Goal: Task Accomplishment & Management: Manage account settings

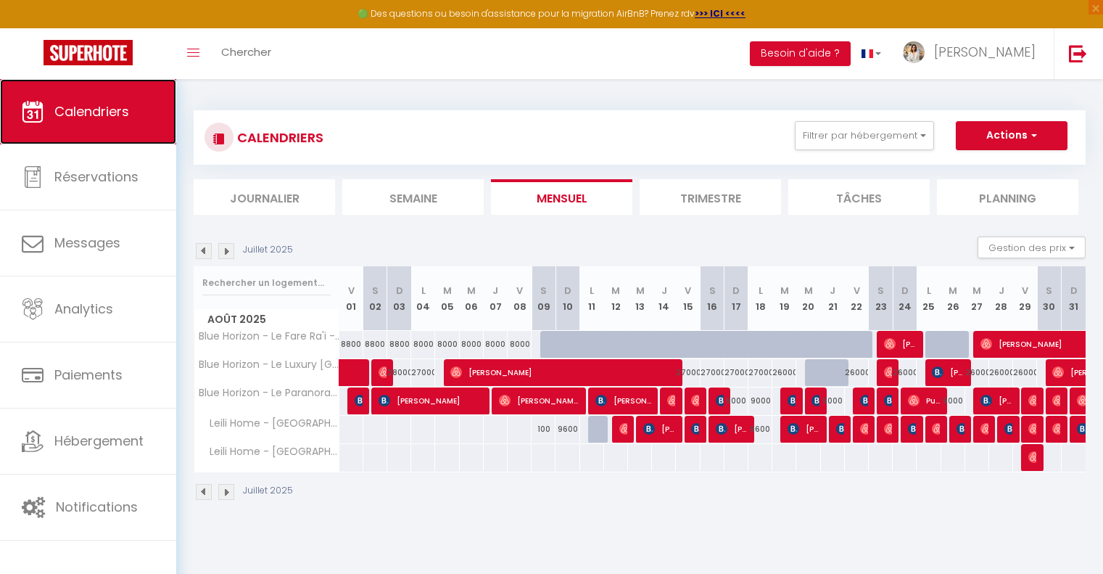
drag, startPoint x: 0, startPoint y: 0, endPoint x: 107, endPoint y: 129, distance: 167.9
click at [107, 129] on link "Calendriers" at bounding box center [88, 111] width 176 height 65
click at [228, 496] on img at bounding box center [226, 492] width 16 height 16
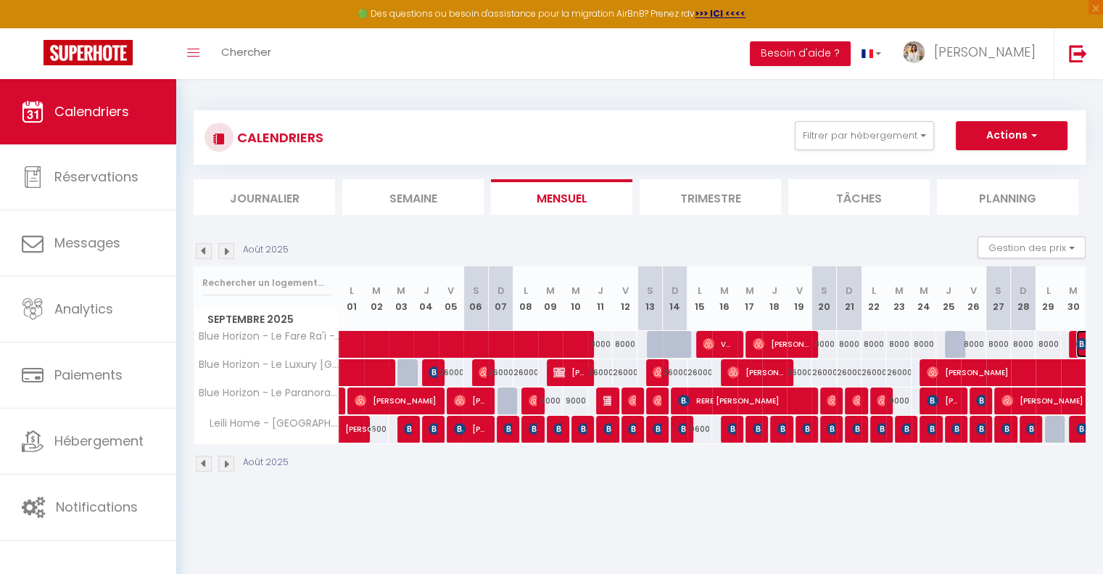
click at [1083, 343] on img at bounding box center [1082, 344] width 12 height 12
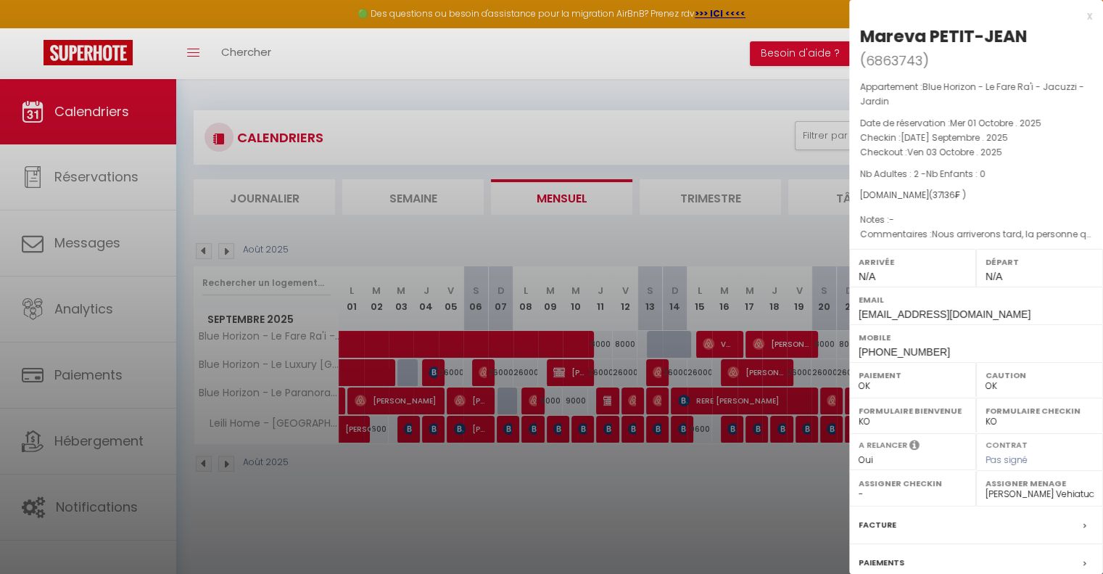
click at [569, 475] on div at bounding box center [551, 287] width 1103 height 574
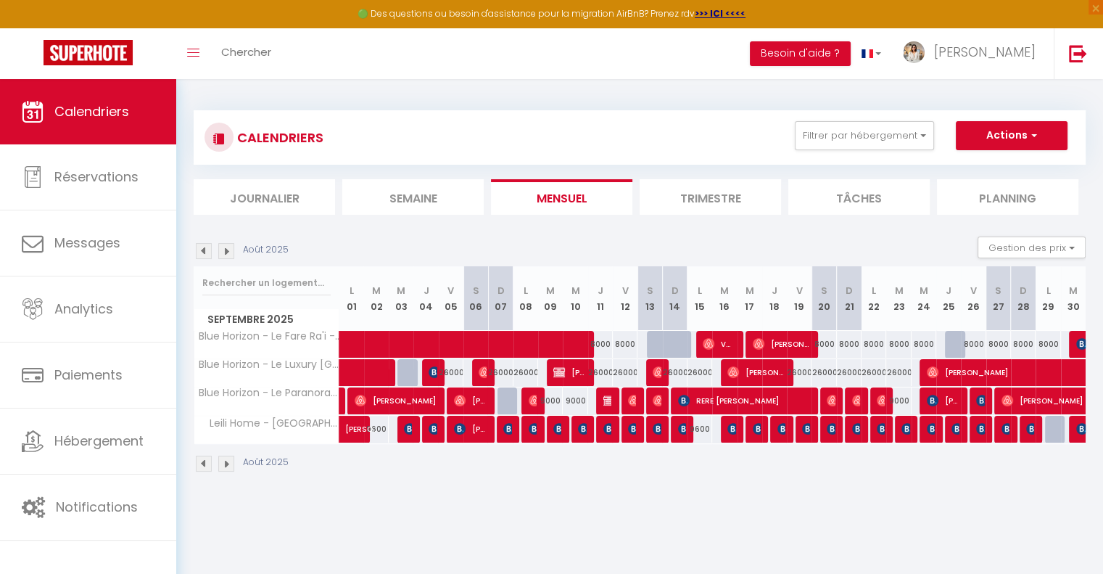
click at [203, 462] on img at bounding box center [204, 463] width 16 height 16
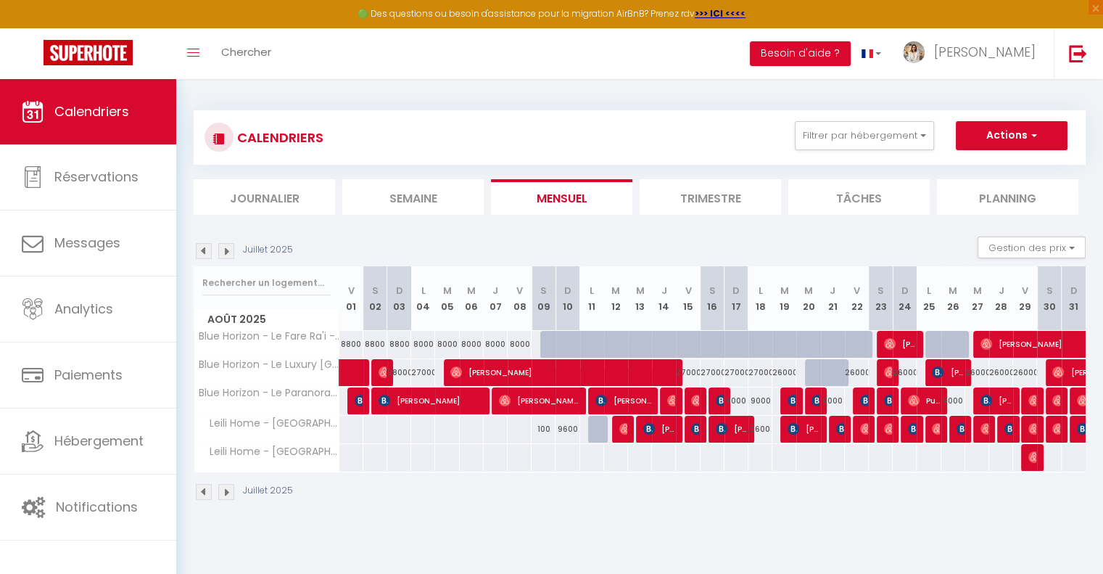
click at [205, 493] on img at bounding box center [204, 492] width 16 height 16
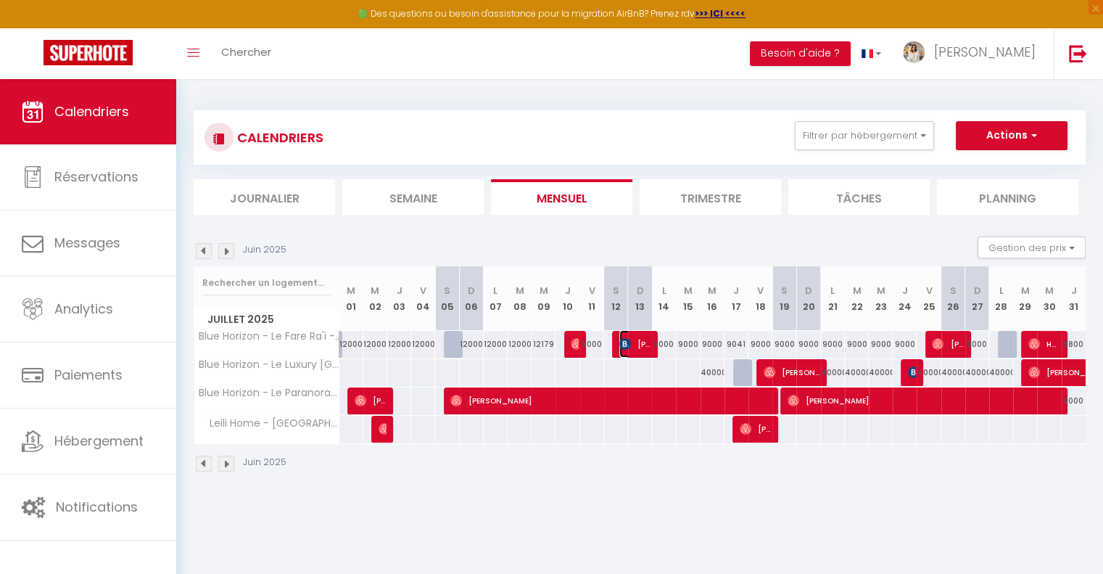
click at [636, 340] on span "[PERSON_NAME]" at bounding box center [635, 344] width 32 height 28
select select "KO"
select select
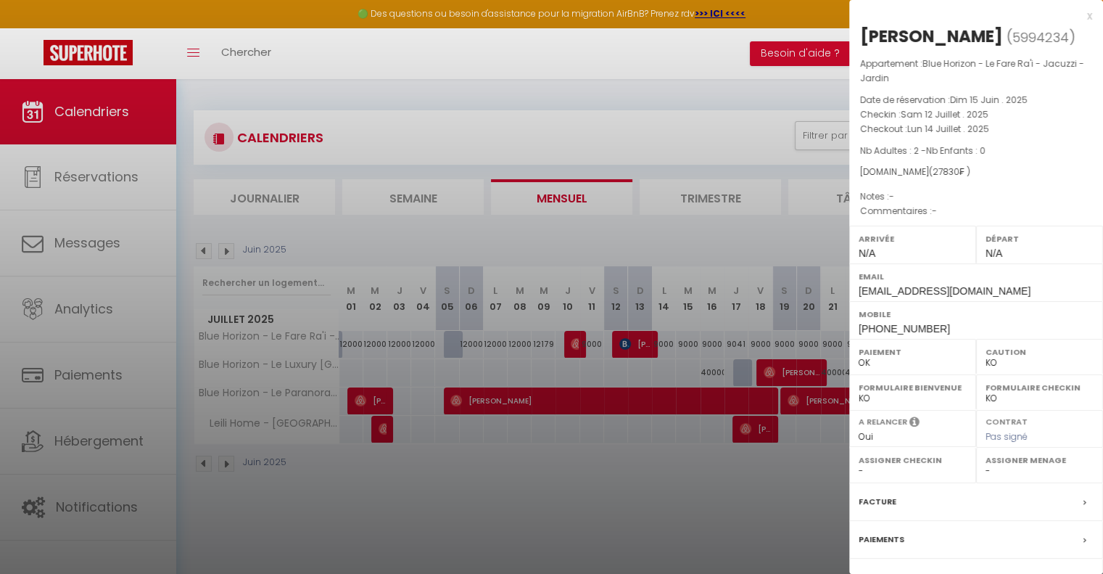
click at [530, 484] on div at bounding box center [551, 287] width 1103 height 574
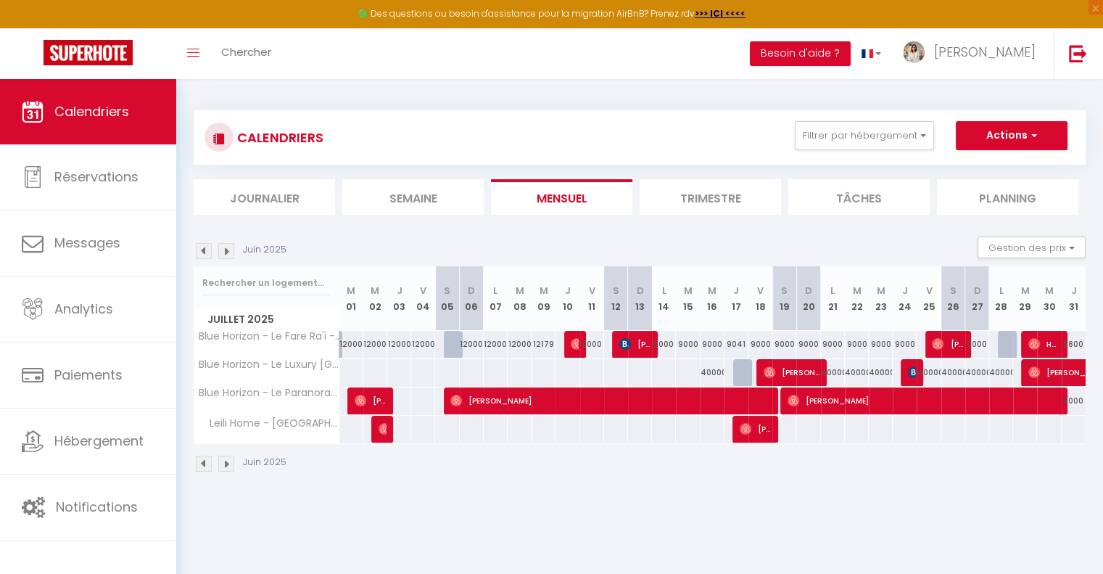
click at [226, 457] on img at bounding box center [226, 463] width 16 height 16
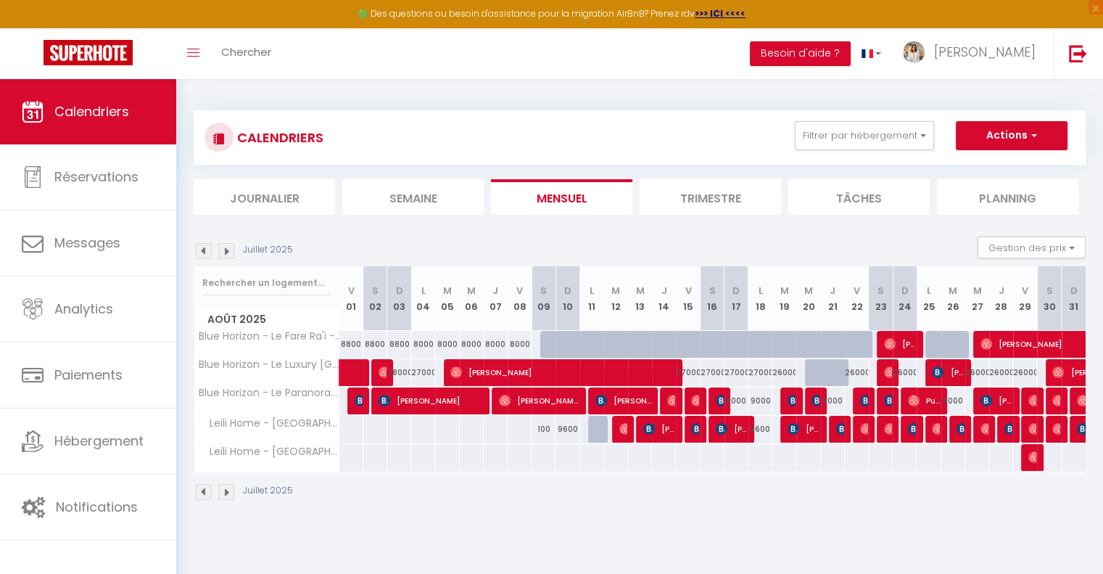
click at [948, 344] on div at bounding box center [953, 345] width 24 height 28
type input "8000"
type input "[DATE] Août 2025"
type input "Mer 27 Août 2025"
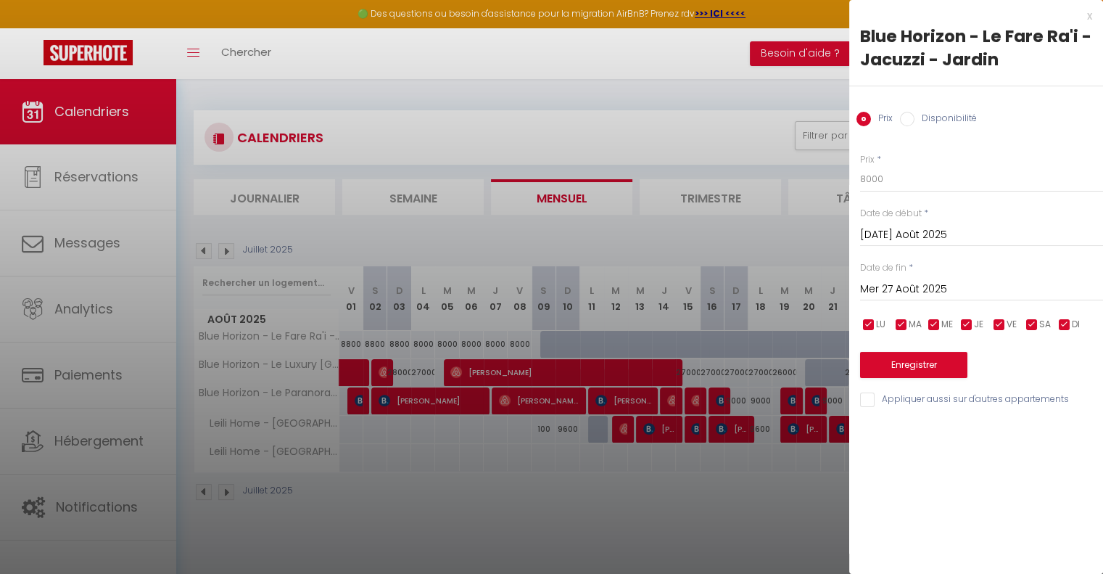
click at [743, 512] on div at bounding box center [551, 287] width 1103 height 574
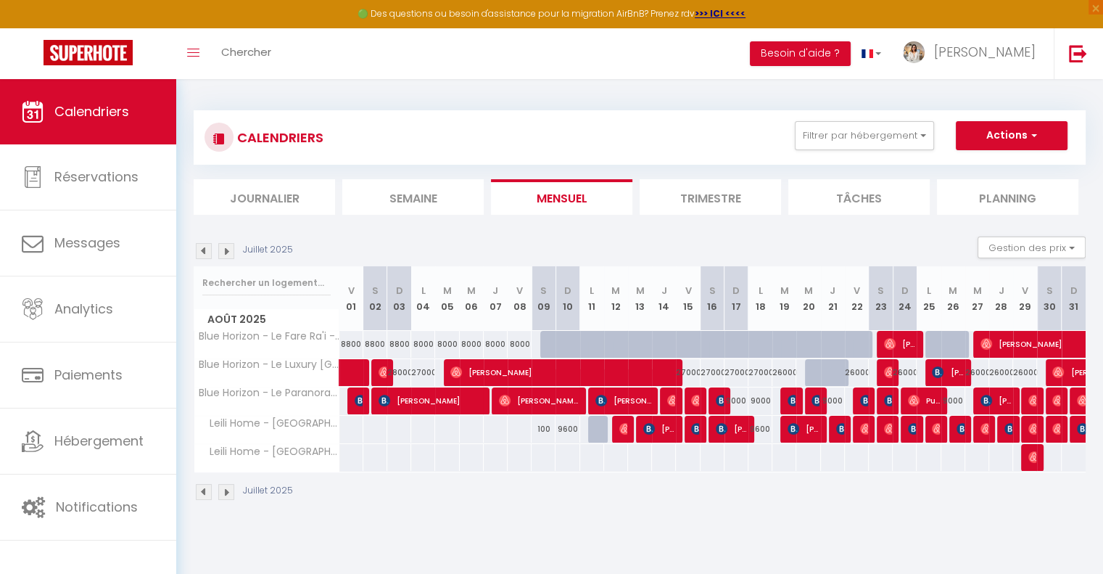
click at [946, 342] on div at bounding box center [953, 345] width 24 height 28
type input "8000"
type input "[DATE] Août 2025"
type input "Mer 27 Août 2025"
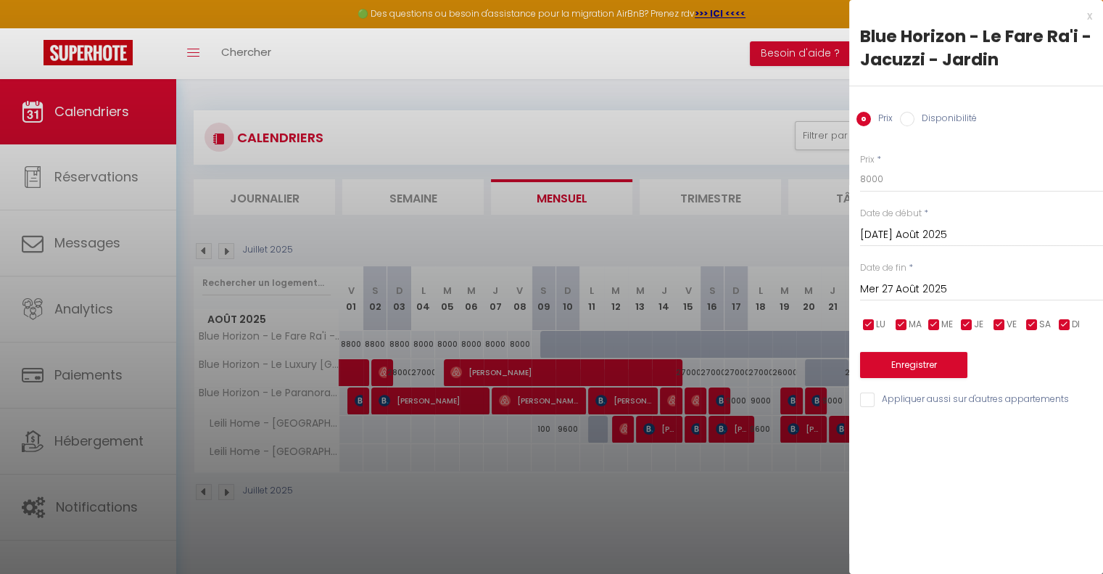
click at [627, 484] on div at bounding box center [551, 287] width 1103 height 574
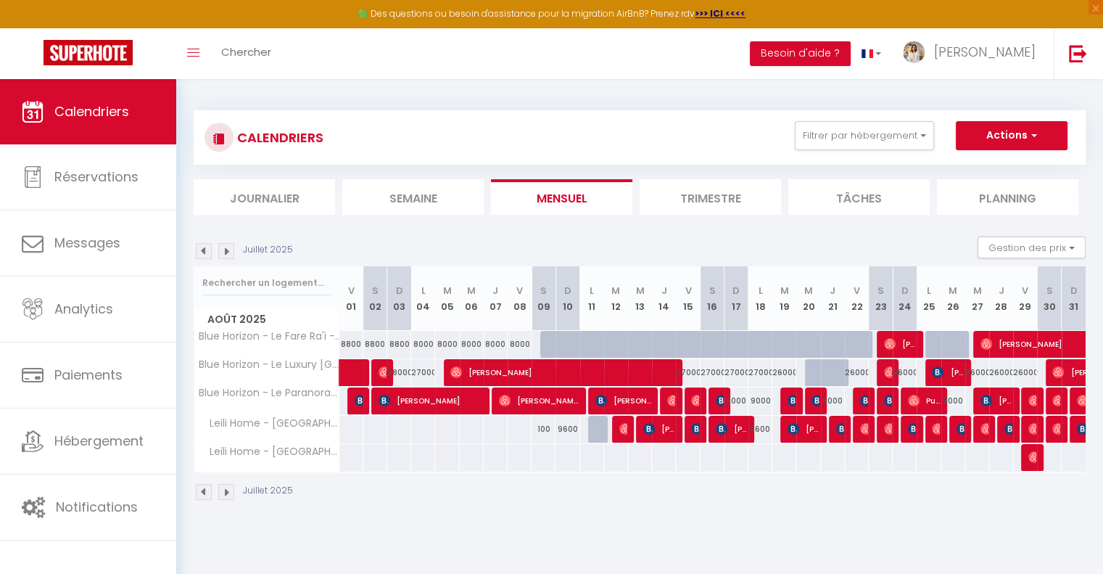
click at [233, 485] on img at bounding box center [226, 492] width 16 height 16
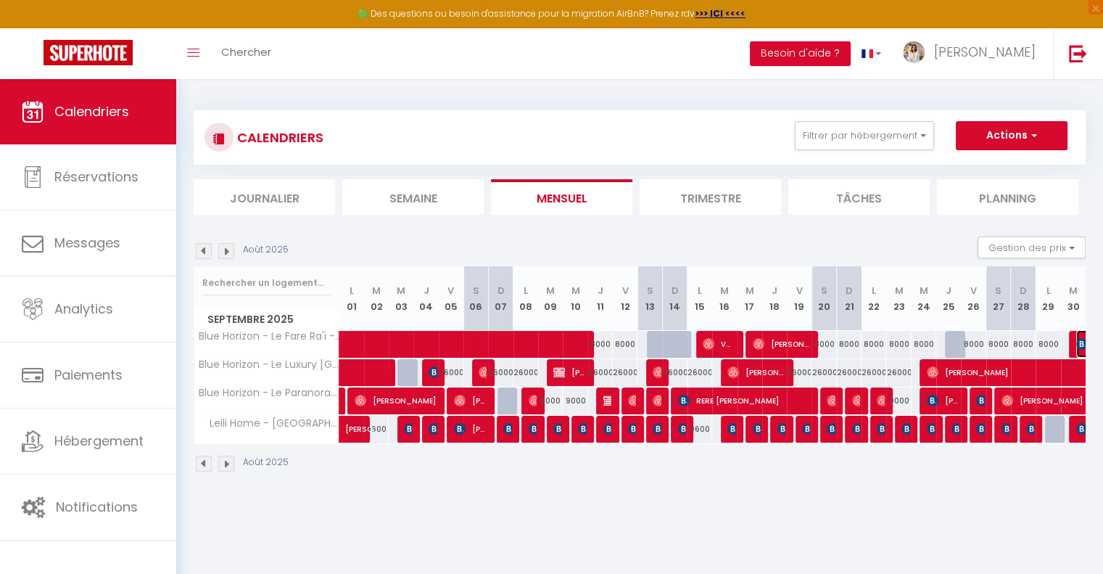
click at [1080, 345] on img at bounding box center [1082, 344] width 12 height 12
select select "OK"
select select "50584"
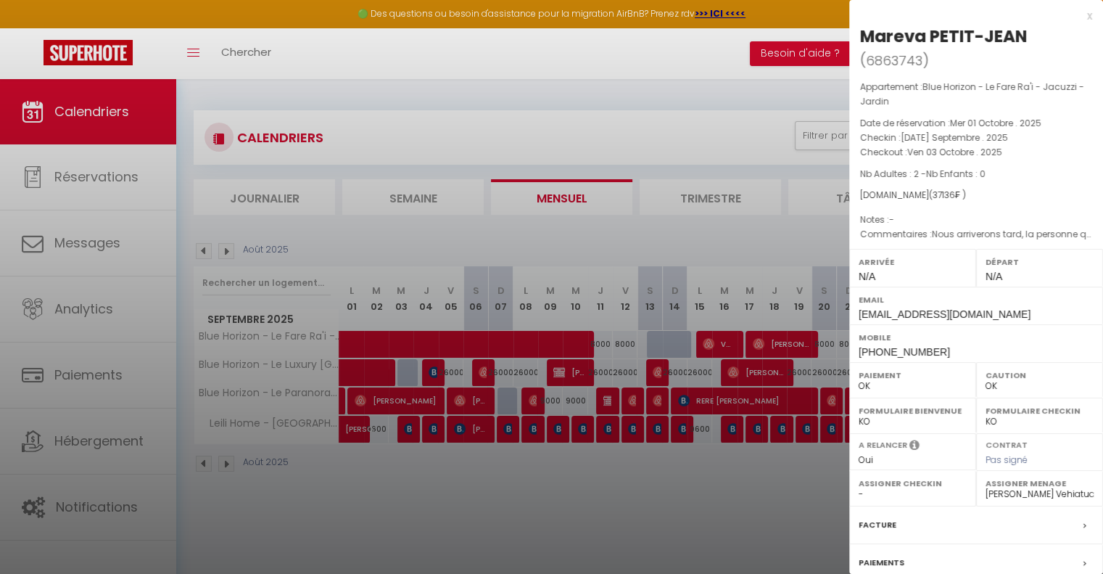
click at [658, 495] on div at bounding box center [551, 287] width 1103 height 574
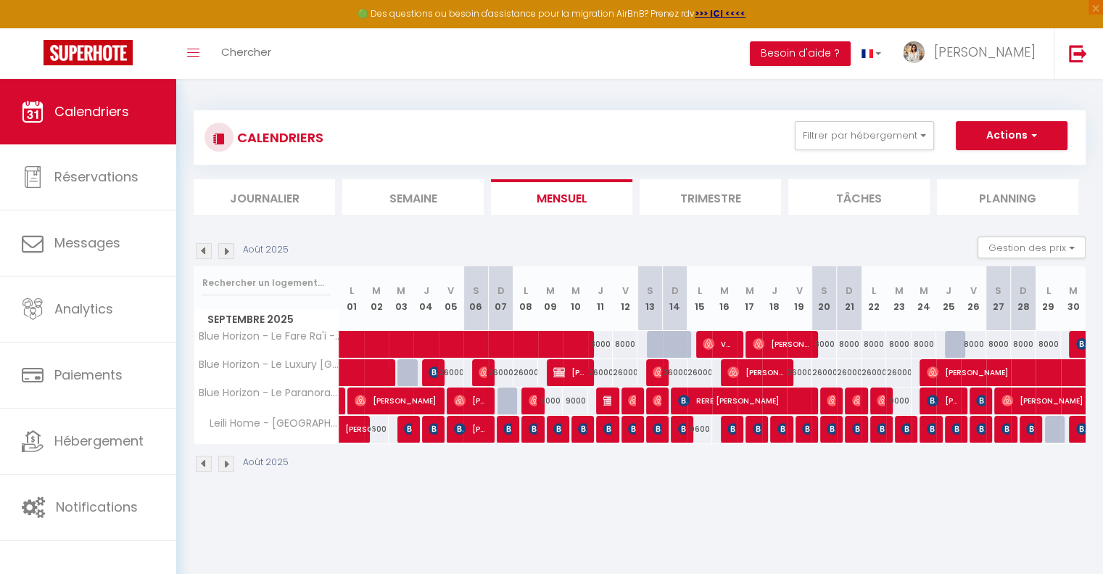
drag, startPoint x: 618, startPoint y: 508, endPoint x: 650, endPoint y: 476, distance: 45.1
click at [618, 508] on body "🟢 Des questions ou besoin d'assistance pour la migration AirBnB? Prenez rdv >>>…" at bounding box center [551, 366] width 1103 height 574
click at [226, 466] on img at bounding box center [226, 463] width 16 height 16
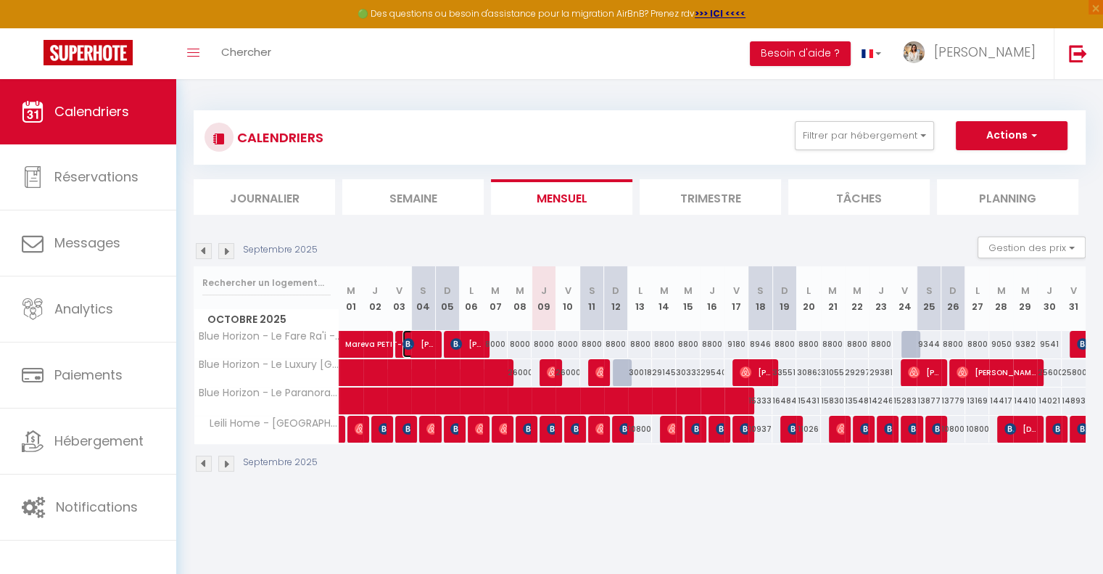
click at [415, 339] on span "[PERSON_NAME]" at bounding box center [418, 344] width 32 height 28
select select "KO"
